Goal: Entertainment & Leisure: Consume media (video, audio)

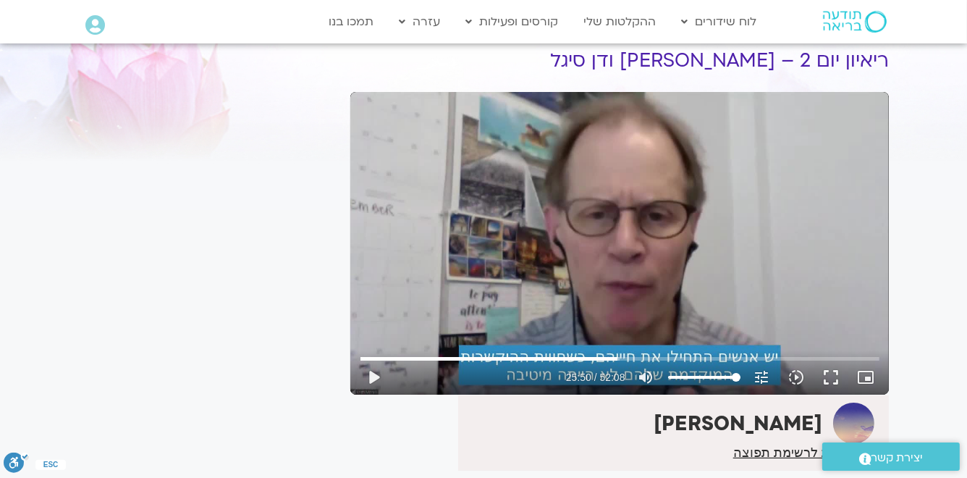
drag, startPoint x: 826, startPoint y: 376, endPoint x: 827, endPoint y: 446, distance: 70.2
click at [827, 376] on button "fullscreen" at bounding box center [831, 377] width 35 height 35
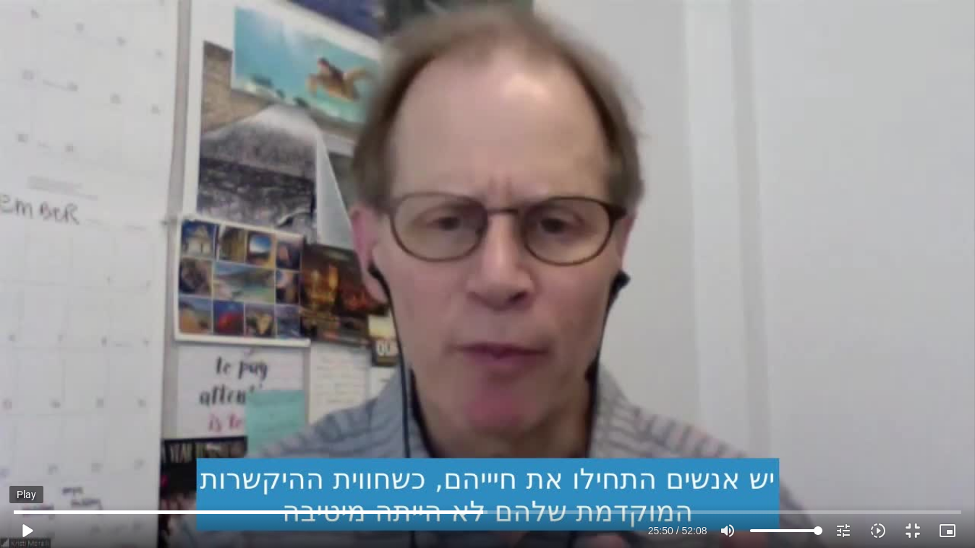
click at [25, 477] on button "play_arrow" at bounding box center [26, 531] width 35 height 35
click at [110, 205] on div "Skip ad 12:53 pause 26:02 / 52:08 volume_up Mute tune Resolution Auto 720p slow…" at bounding box center [487, 274] width 975 height 548
click at [110, 205] on div "Skip ad 12:53 play_arrow 26:02 / 52:08 volume_up Mute tune Resolution Auto 240p…" at bounding box center [487, 274] width 975 height 548
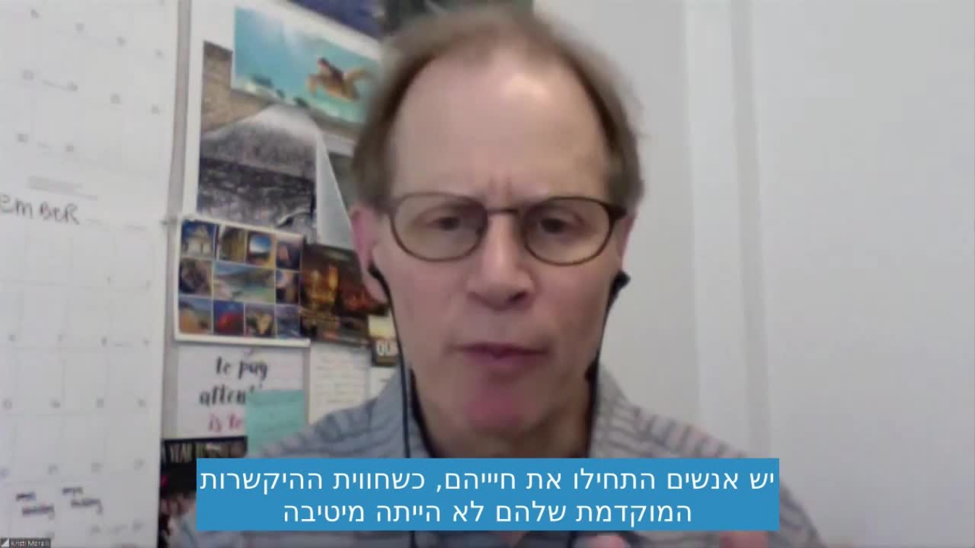
click at [109, 205] on div "Skip ad 12:53 pause 26:15 / 52:08 volume_up Mute tune Resolution Auto 480p slow…" at bounding box center [487, 274] width 975 height 548
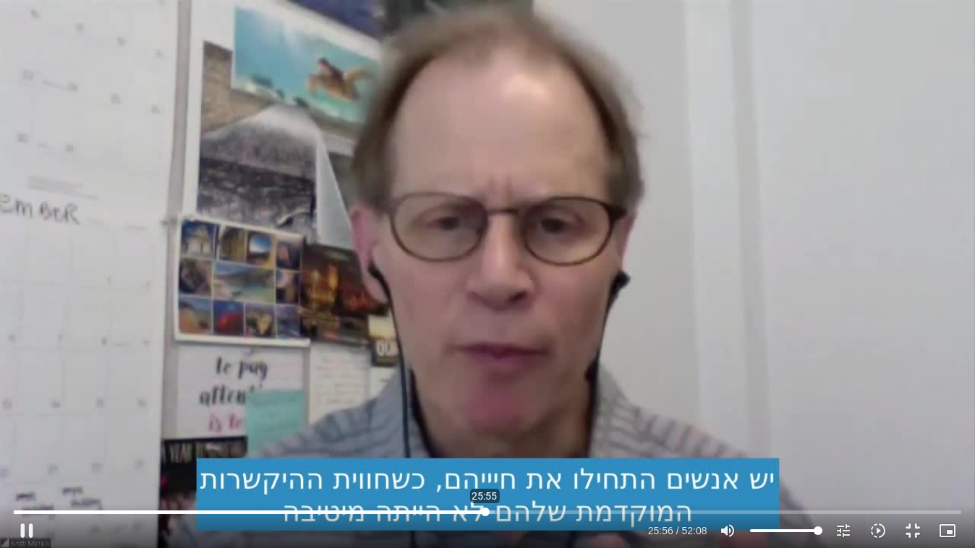
drag, startPoint x: 493, startPoint y: 514, endPoint x: 485, endPoint y: 514, distance: 8.7
click at [485, 477] on input "Seek" at bounding box center [487, 512] width 947 height 9
click at [29, 477] on button "play_arrow" at bounding box center [26, 531] width 35 height 35
click at [420, 122] on div "Skip ad 5:41 pause 26:01 / 52:08 volume_up Mute tune Resolution Auto 480p slow_…" at bounding box center [487, 274] width 975 height 548
click at [25, 477] on button "play_arrow" at bounding box center [26, 531] width 35 height 35
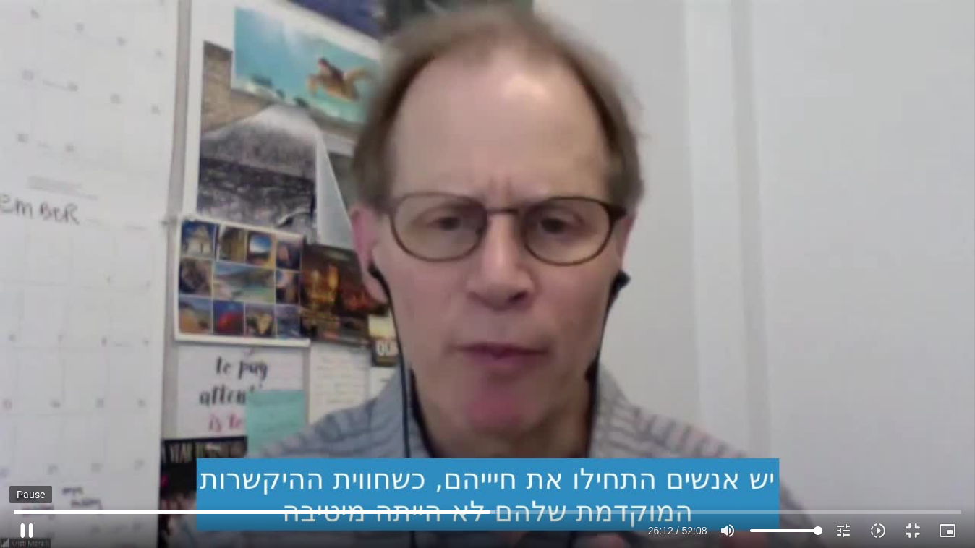
click at [32, 477] on button "pause" at bounding box center [26, 531] width 35 height 35
click at [487, 477] on input "Seek" at bounding box center [487, 512] width 947 height 9
click at [802, 477] on div "Skip ad 43:17 play_arrow 26:03 / 52:08 volume_up Mute tune Resolution Auto 720p…" at bounding box center [487, 274] width 975 height 548
click at [825, 477] on div "Skip ad 43:17 pause 26:06 / 52:08 volume_up Mute tune Resolution Auto 720p slow…" at bounding box center [487, 274] width 975 height 548
click at [828, 474] on div "Skip ad 43:17 play_arrow 26:07 / 52:08 volume_up Mute tune Resolution Auto 720p…" at bounding box center [487, 274] width 975 height 548
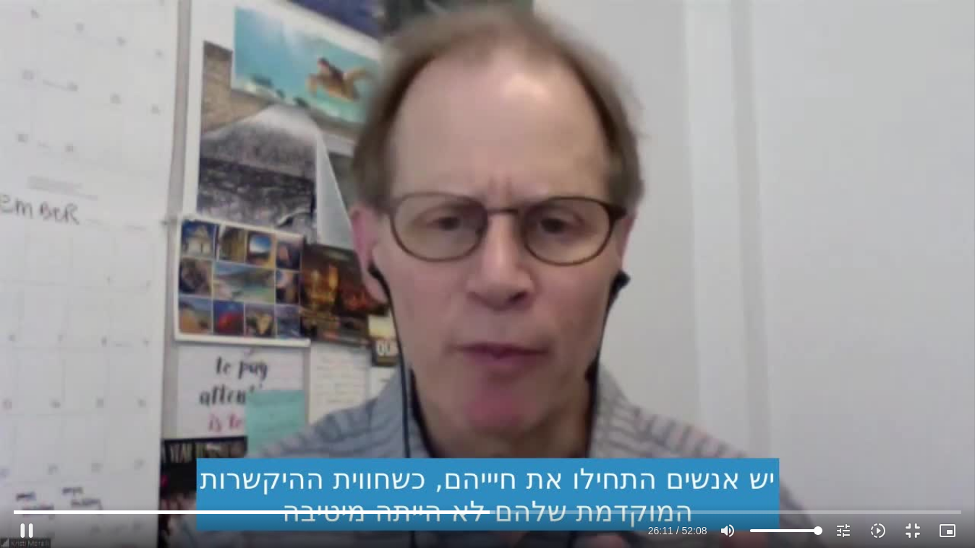
click at [829, 477] on div "Skip ad 43:17 pause 26:11 / 52:08 volume_up Mute tune Resolution Auto 720p slow…" at bounding box center [487, 274] width 975 height 548
click at [844, 477] on div "Skip ad 43:17 play_arrow 26:11 / 52:08 volume_up Mute tune Resolution Auto 720p…" at bounding box center [487, 274] width 975 height 548
click at [845, 477] on div "Skip ad 43:17 pause 26:14 / 52:08 volume_up Mute tune Resolution Auto 720p slow…" at bounding box center [487, 274] width 975 height 548
click at [848, 476] on div "Skip ad 43:17 play_arrow 26:14 / 52:08 volume_up Mute tune Resolution Auto 720p…" at bounding box center [487, 274] width 975 height 548
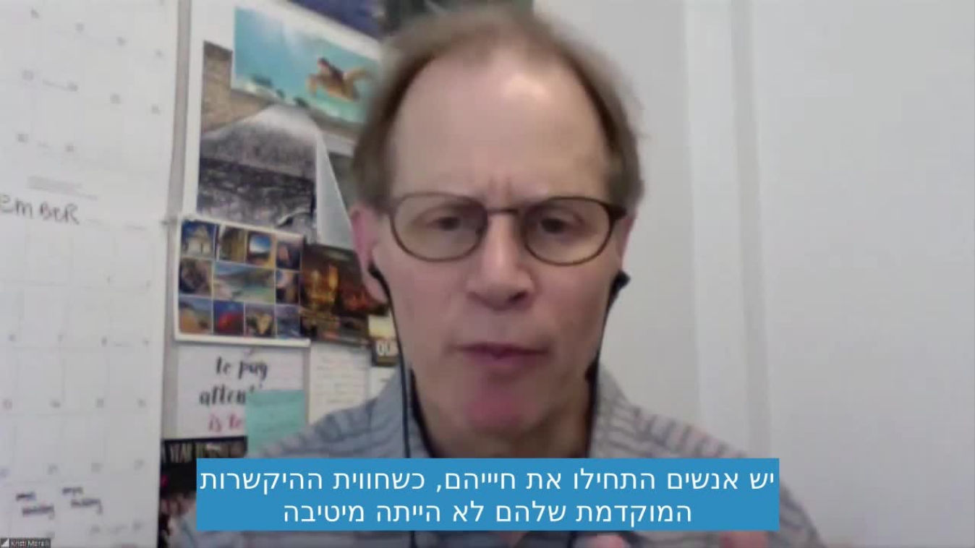
click at [848, 476] on div "Skip ad 43:17 pause 26:17 / 52:08 volume_up Mute tune Resolution Auto 720p slow…" at bounding box center [487, 274] width 975 height 548
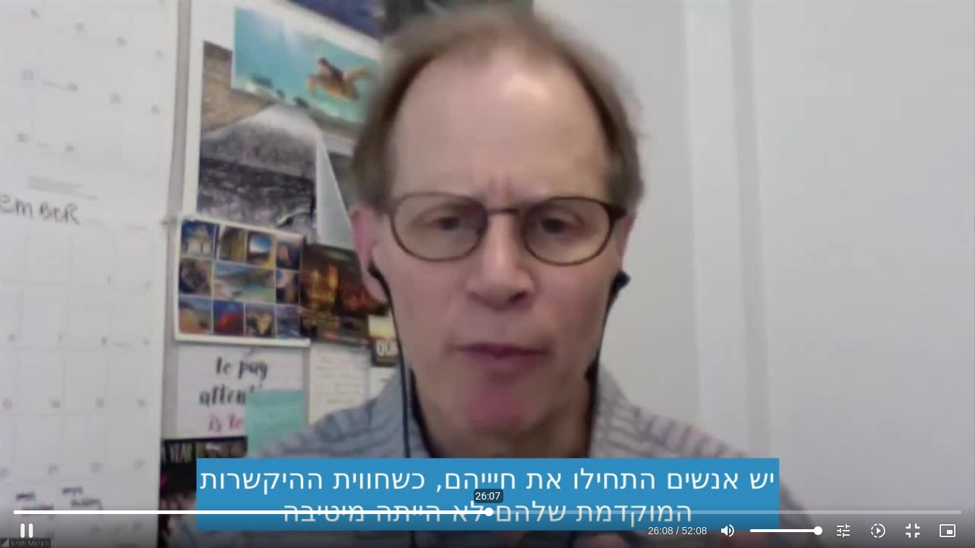
click at [488, 477] on input "Seek" at bounding box center [487, 512] width 947 height 9
click at [695, 459] on div "Skip ad 27:26 play_arrow 26:08 / 52:08 volume_up Mute tune Resolution Auto 720p…" at bounding box center [487, 274] width 975 height 548
click at [713, 460] on div "Skip ad 27:26 pause 26:16 / 52:08 volume_up Mute tune Resolution Auto 720p slow…" at bounding box center [487, 274] width 975 height 548
click at [711, 461] on div "Skip ad 27:26 play_arrow 26:16 / 52:08 volume_up Mute tune Resolution Auto 720p…" at bounding box center [487, 274] width 975 height 548
click at [772, 381] on div "Skip ad 42:58 pause 27:00 / 52:08 volume_up Mute tune Resolution Auto 720p slow…" at bounding box center [487, 274] width 975 height 548
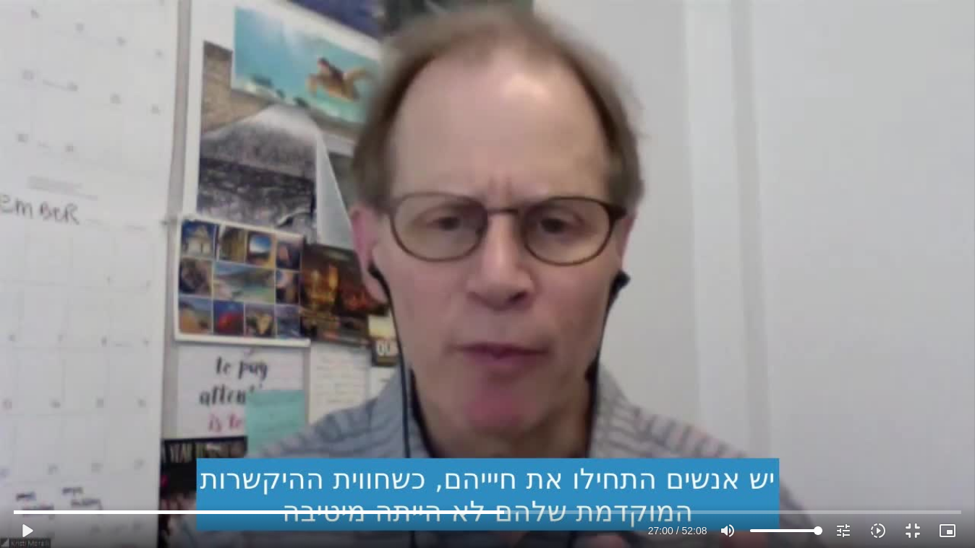
click at [776, 422] on div "Skip ad 42:58 play_arrow 27:00 / 52:08 volume_up Mute tune Resolution Auto 720p…" at bounding box center [487, 274] width 975 height 548
click at [825, 452] on div "Skip ad 42:58 pause 27:08 / 52:08 volume_up Mute tune Resolution Auto 720p slow…" at bounding box center [487, 274] width 975 height 548
click at [825, 452] on div "Skip ad 42:58 play_arrow 27:08 / 52:08 volume_up Mute tune Resolution Auto 720p…" at bounding box center [487, 274] width 975 height 548
click at [815, 465] on div "Skip ad 42:58 pause 27:11 / 52:08 volume_up Mute tune Resolution Auto 720p slow…" at bounding box center [487, 274] width 975 height 548
click at [817, 465] on div "Skip ad 42:58 play_arrow 27:11 / 52:08 volume_up Mute tune Resolution Auto 720p…" at bounding box center [487, 274] width 975 height 548
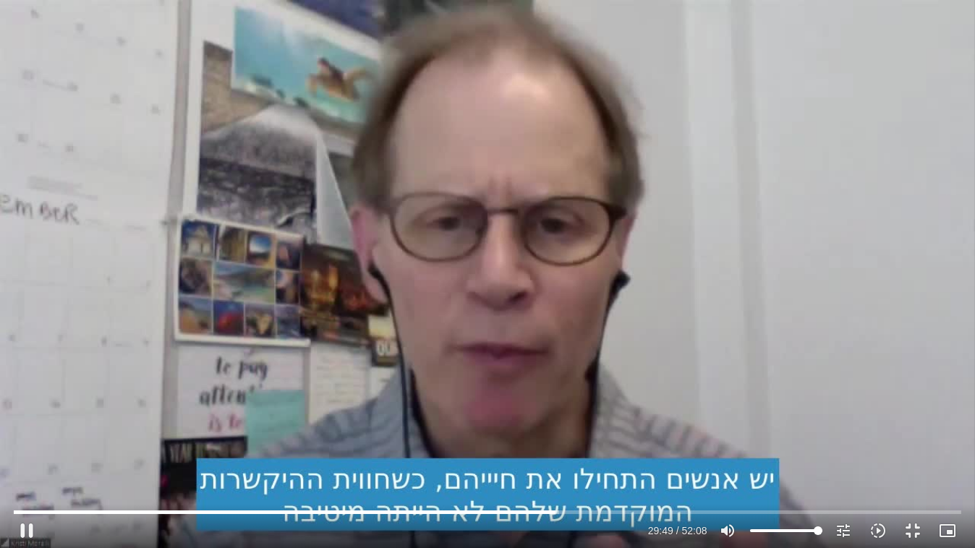
click at [653, 368] on div "Skip ad 42:58 pause 29:49 / 52:08 volume_up Mute tune Resolution Auto 720p slow…" at bounding box center [487, 274] width 975 height 548
click at [653, 368] on div "Skip ad 42:58 play_arrow 29:49 / 52:08 volume_up Mute tune Resolution Auto 720p…" at bounding box center [487, 274] width 975 height 548
click at [679, 438] on div "Skip ad 42:58 pause 30:03 / 52:08 volume_up Mute tune Resolution Auto 720p slow…" at bounding box center [487, 274] width 975 height 548
click at [653, 442] on div "Skip ad 42:58 play_arrow 30:03 / 52:08 volume_up Mute tune Resolution Auto 720p…" at bounding box center [487, 274] width 975 height 548
click at [23, 477] on button "pause" at bounding box center [26, 531] width 35 height 35
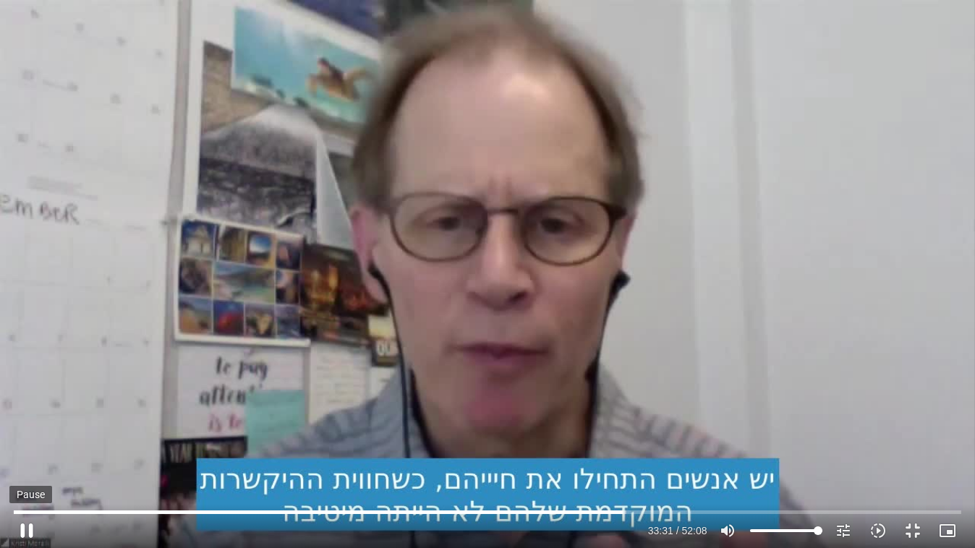
type input "2011.511022"
